Goal: Download file/media

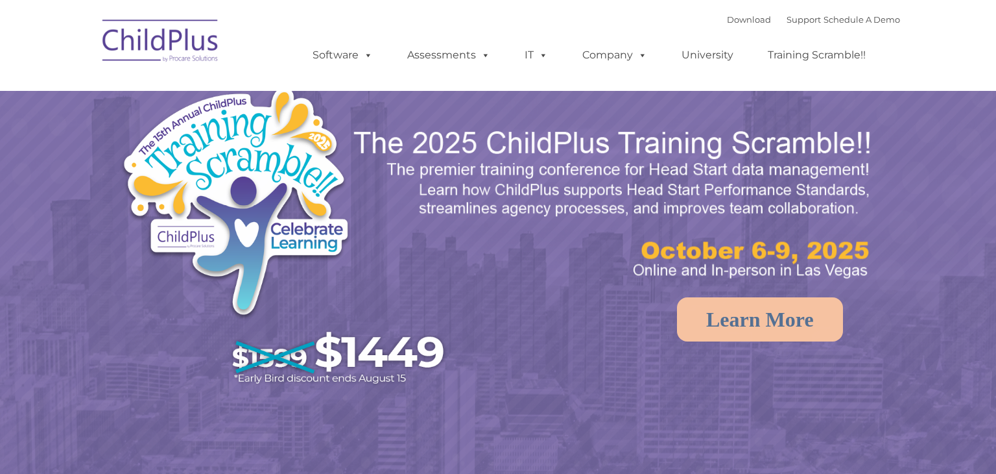
select select "MEDIUM"
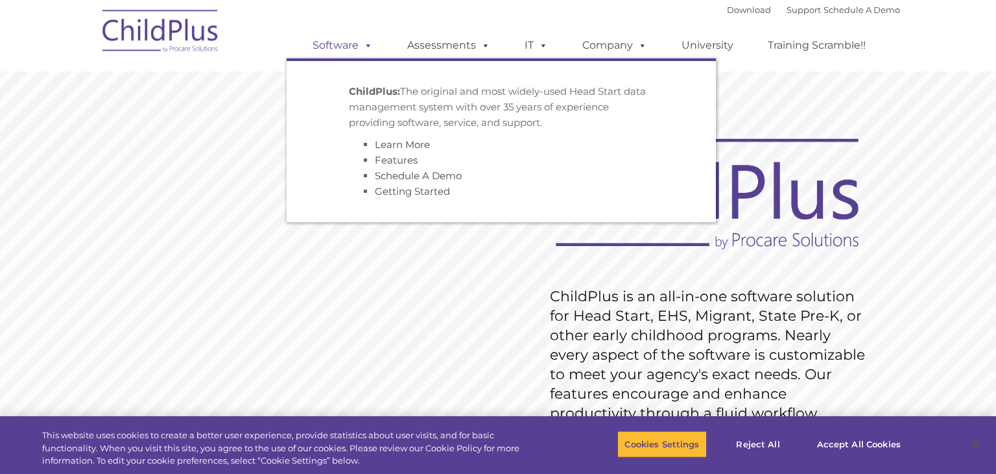
click at [368, 51] on span at bounding box center [366, 45] width 14 height 12
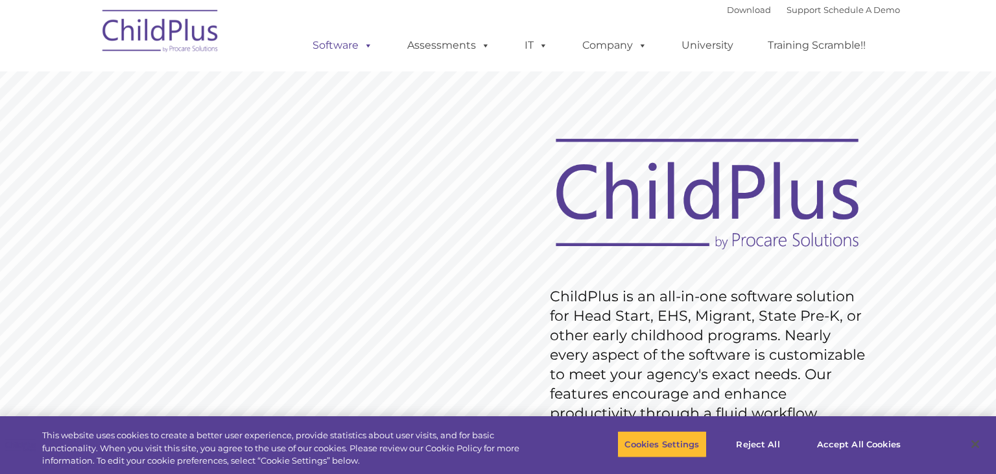
click at [368, 51] on span at bounding box center [366, 45] width 14 height 12
click at [738, 6] on link "Download" at bounding box center [749, 10] width 44 height 10
